Goal: Information Seeking & Learning: Check status

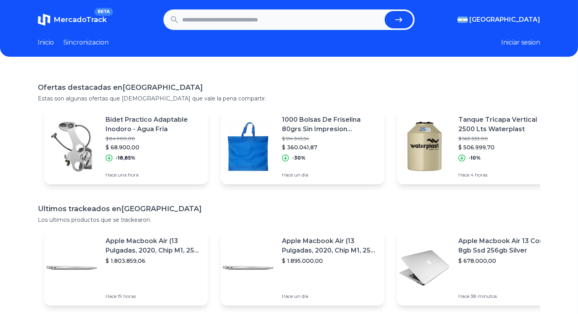
click at [208, 33] on header "MercadoTrack BETA Argentina Argentina Uruguay Mexico Chile Peru Venezuela Colom…" at bounding box center [289, 28] width 578 height 57
click at [205, 26] on input "text" at bounding box center [281, 19] width 199 height 17
click at [354, 18] on input "text" at bounding box center [281, 19] width 199 height 17
type input "********"
click at [385, 11] on button "submit" at bounding box center [399, 19] width 28 height 17
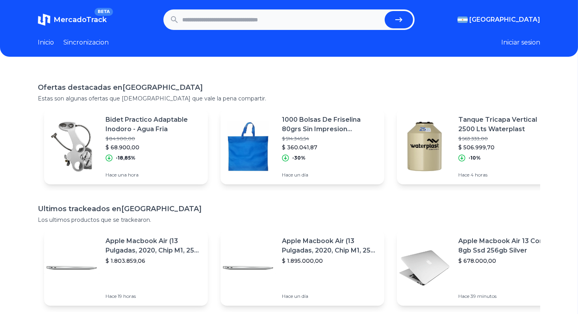
click at [398, 20] on icon "submit" at bounding box center [398, 19] width 7 height 5
